Goal: Find specific page/section

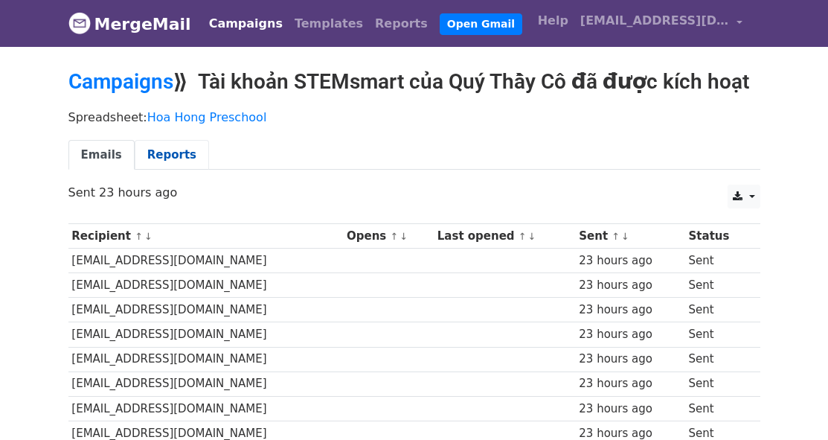
click at [168, 153] on link "Reports" at bounding box center [172, 155] width 74 height 31
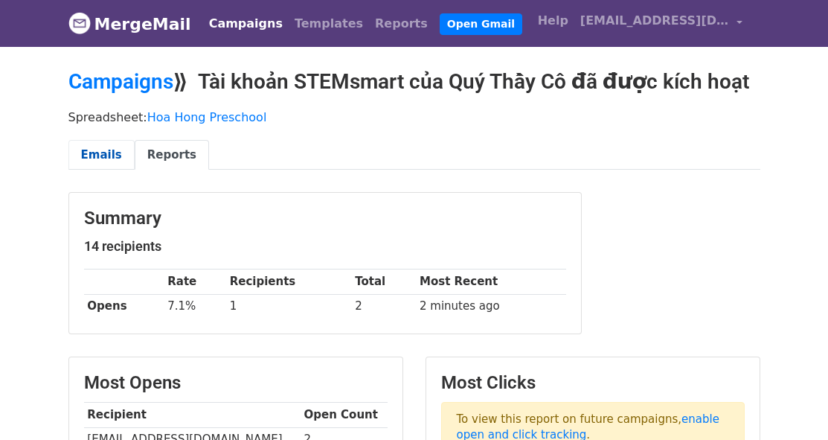
click at [107, 147] on link "Emails" at bounding box center [101, 155] width 66 height 31
